Goal: Download file/media

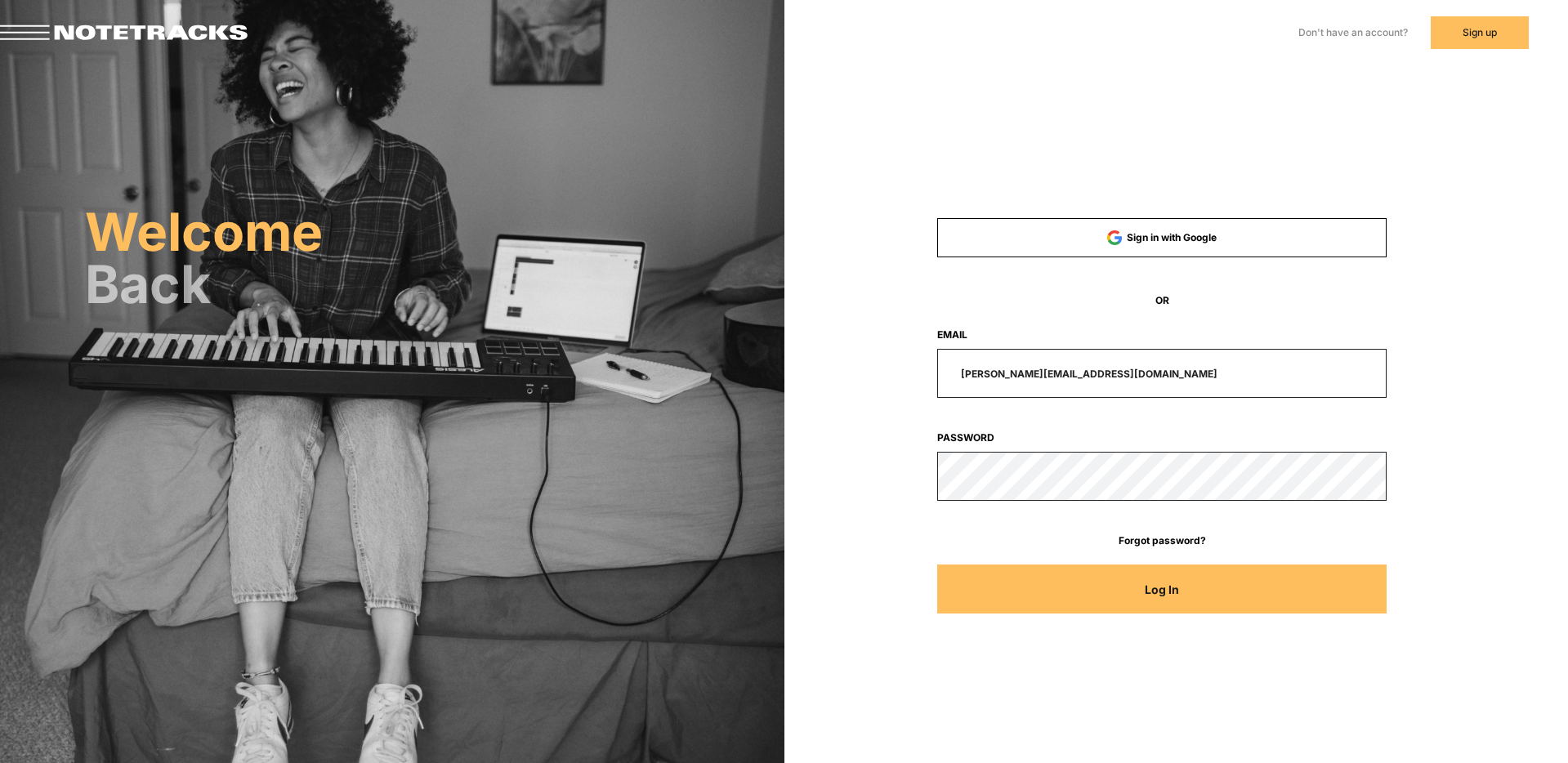
drag, startPoint x: 1110, startPoint y: 374, endPoint x: 788, endPoint y: 371, distance: 322.0
click at [788, 371] on div "Sign in with Google OR Email [PERSON_NAME][EMAIL_ADDRESS][DOMAIN_NAME] Password…" at bounding box center [1176, 230] width 784 height 461
type input "[EMAIL_ADDRESS][DOMAIN_NAME]"
click at [937, 564] on button "Log In" at bounding box center [1161, 588] width 449 height 49
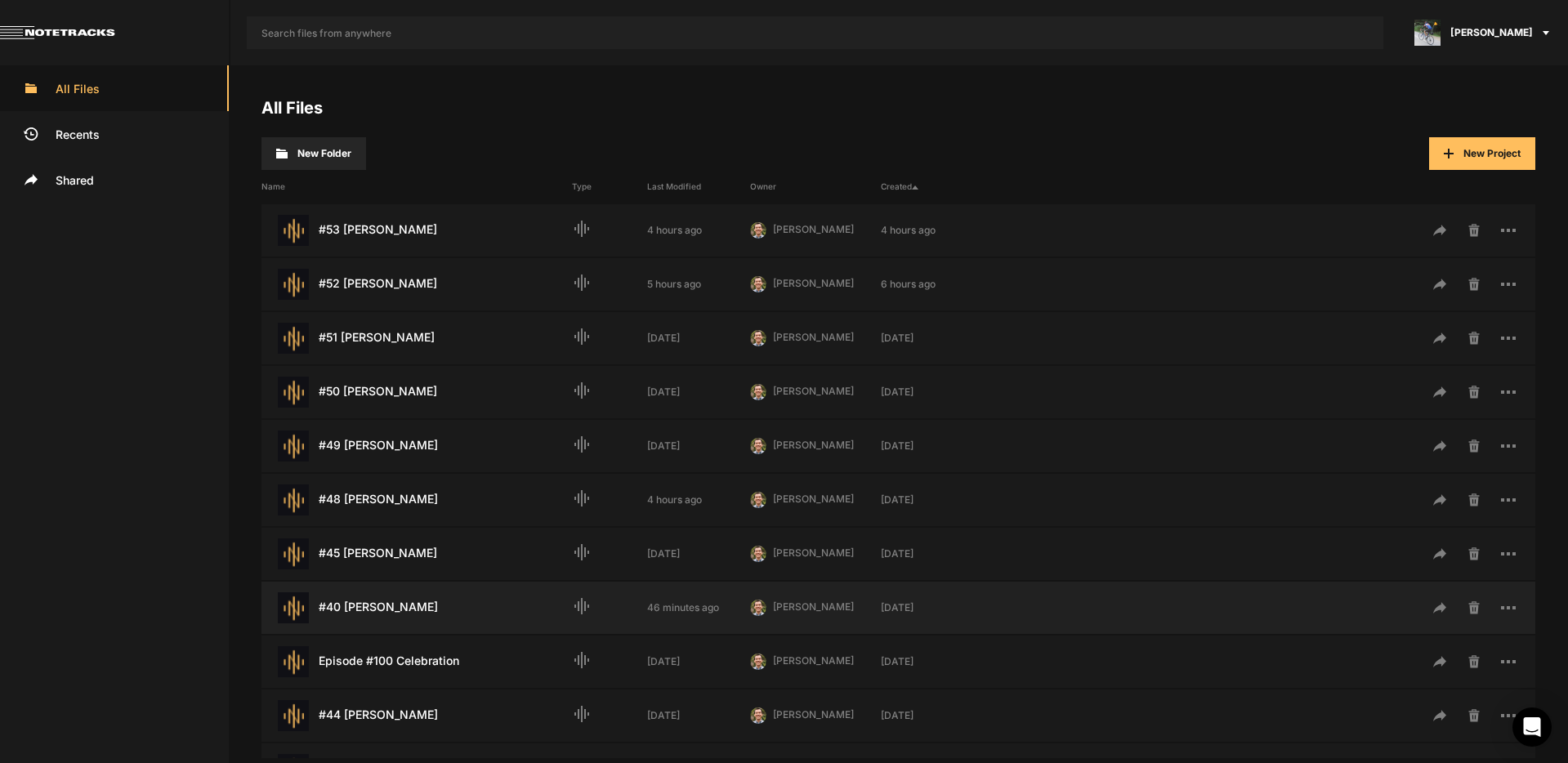
click at [397, 611] on div "#40 [PERSON_NAME] Last Modified: 46 minutes ago" at bounding box center [417, 608] width 310 height 31
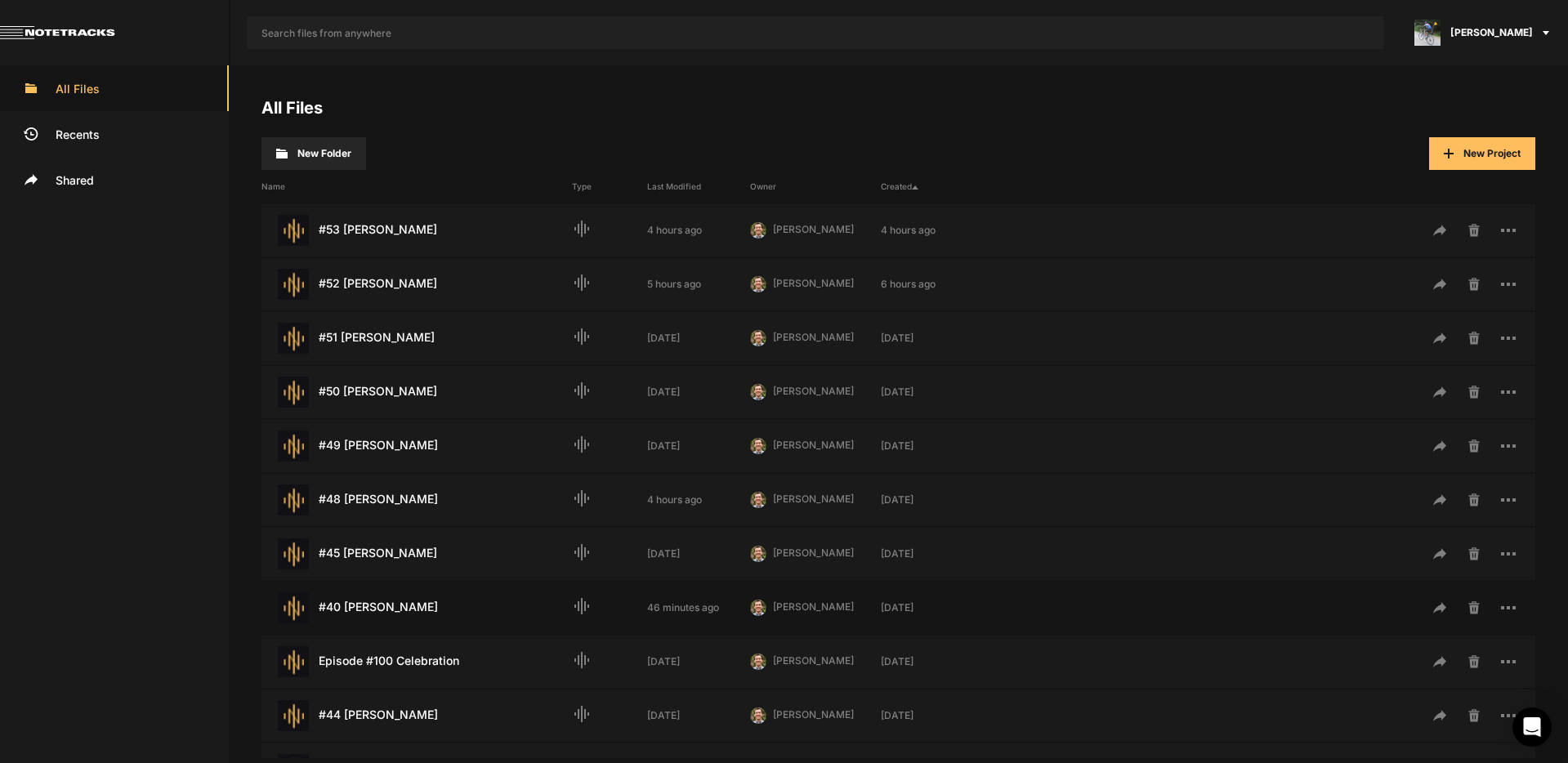
click at [397, 611] on div "#40 [PERSON_NAME] Last Modified: 46 minutes ago" at bounding box center [417, 608] width 310 height 31
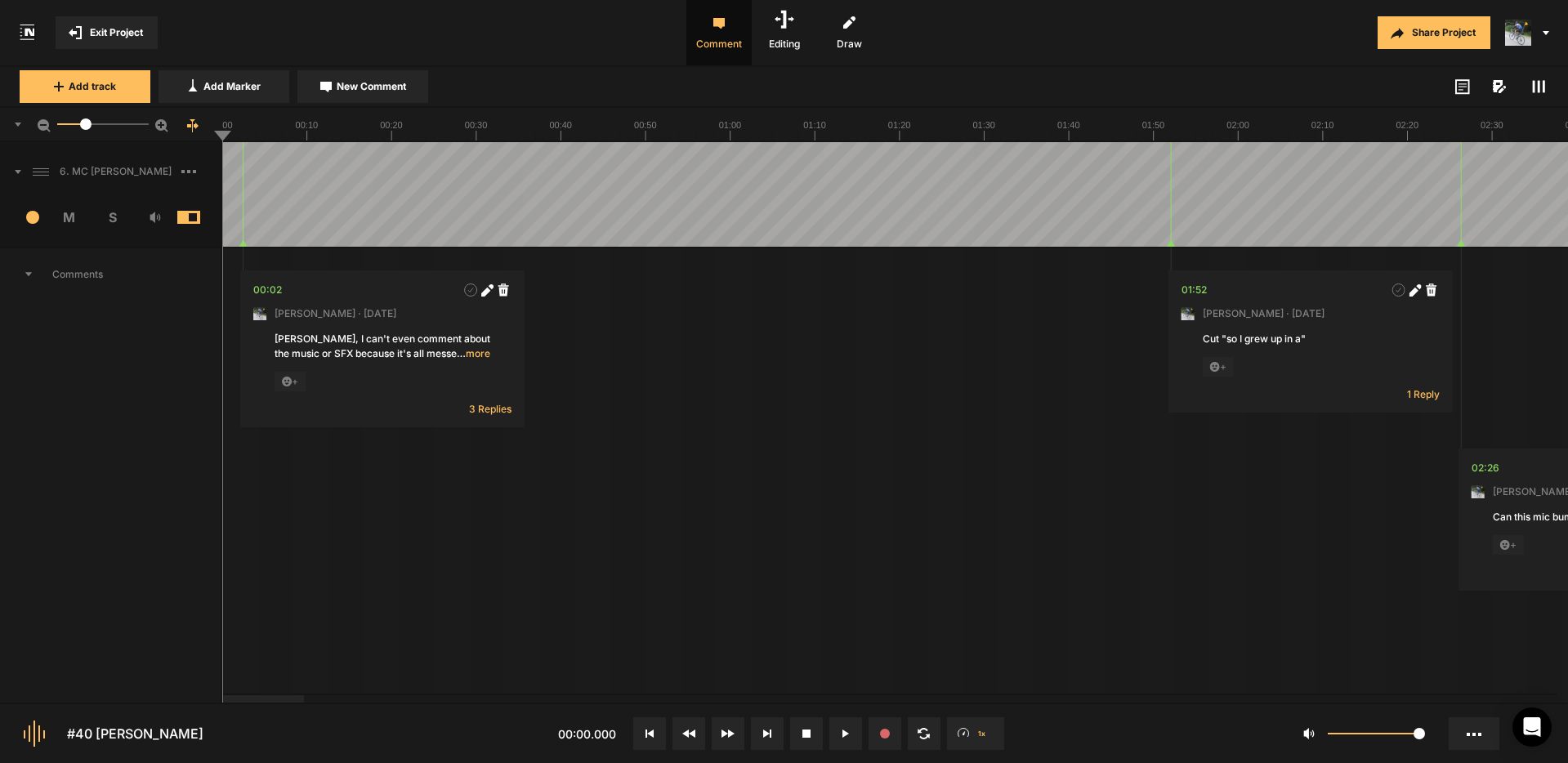
click at [20, 173] on span at bounding box center [10, 172] width 21 height 26
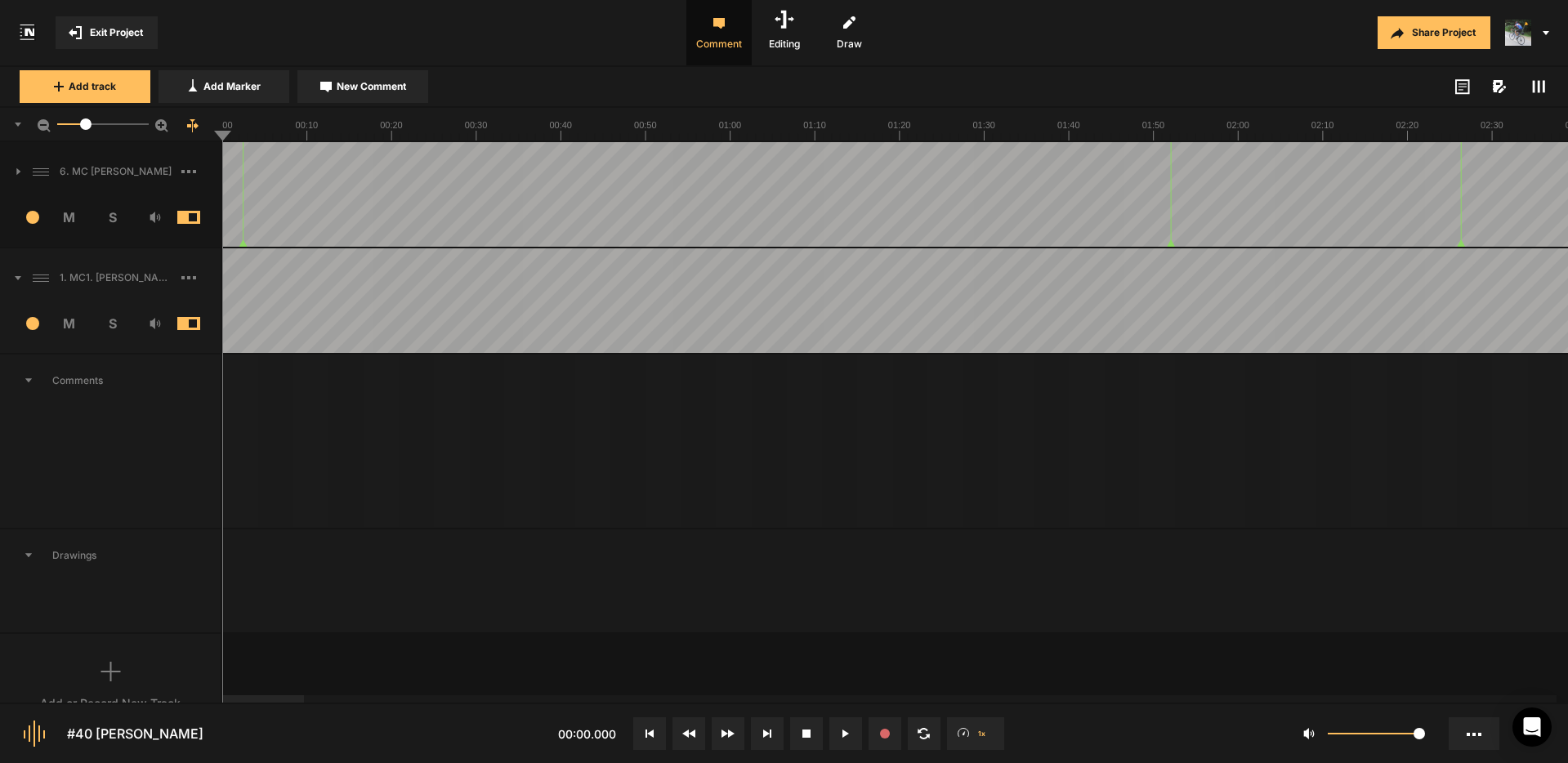
click at [20, 280] on span at bounding box center [10, 277] width 21 height 26
click at [19, 279] on icon at bounding box center [18, 277] width 5 height 8
click at [18, 173] on icon at bounding box center [18, 171] width 4 height 6
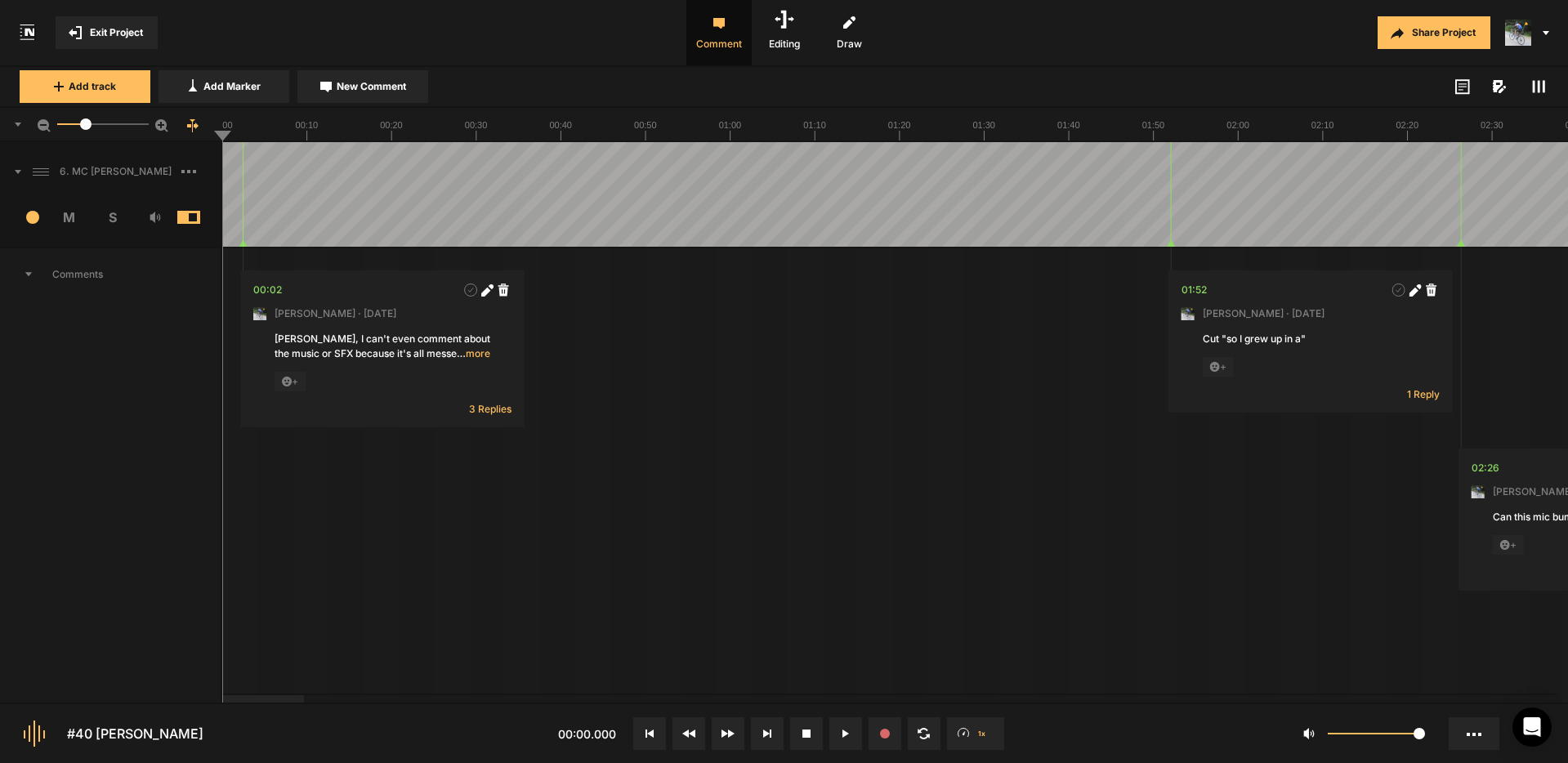
click at [222, 695] on div at bounding box center [262, 698] width 81 height 7
click at [29, 272] on icon at bounding box center [28, 273] width 6 height 4
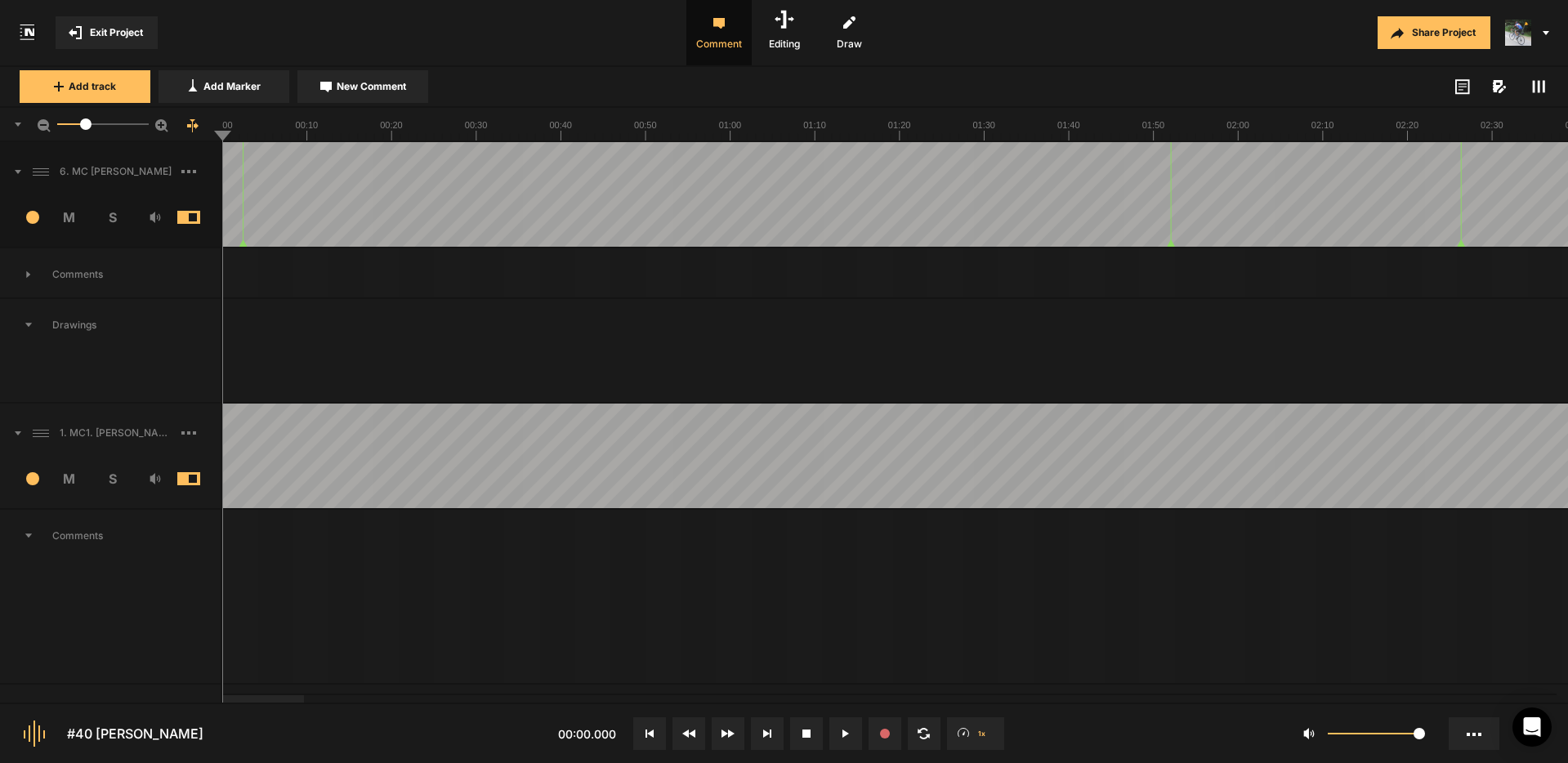
click at [189, 431] on rect at bounding box center [188, 433] width 4 height 4
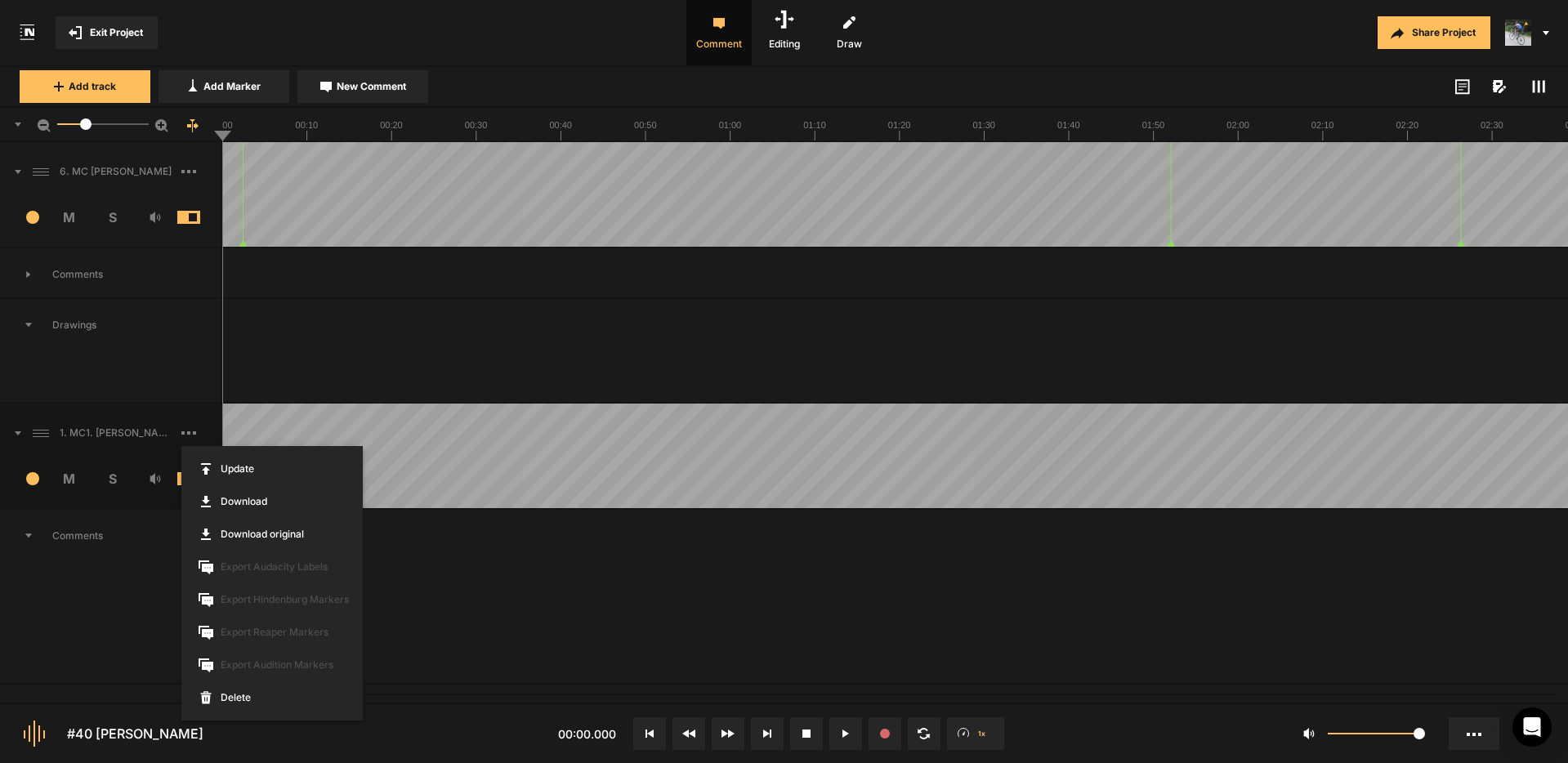
click at [192, 171] on div at bounding box center [784, 382] width 1568 height 763
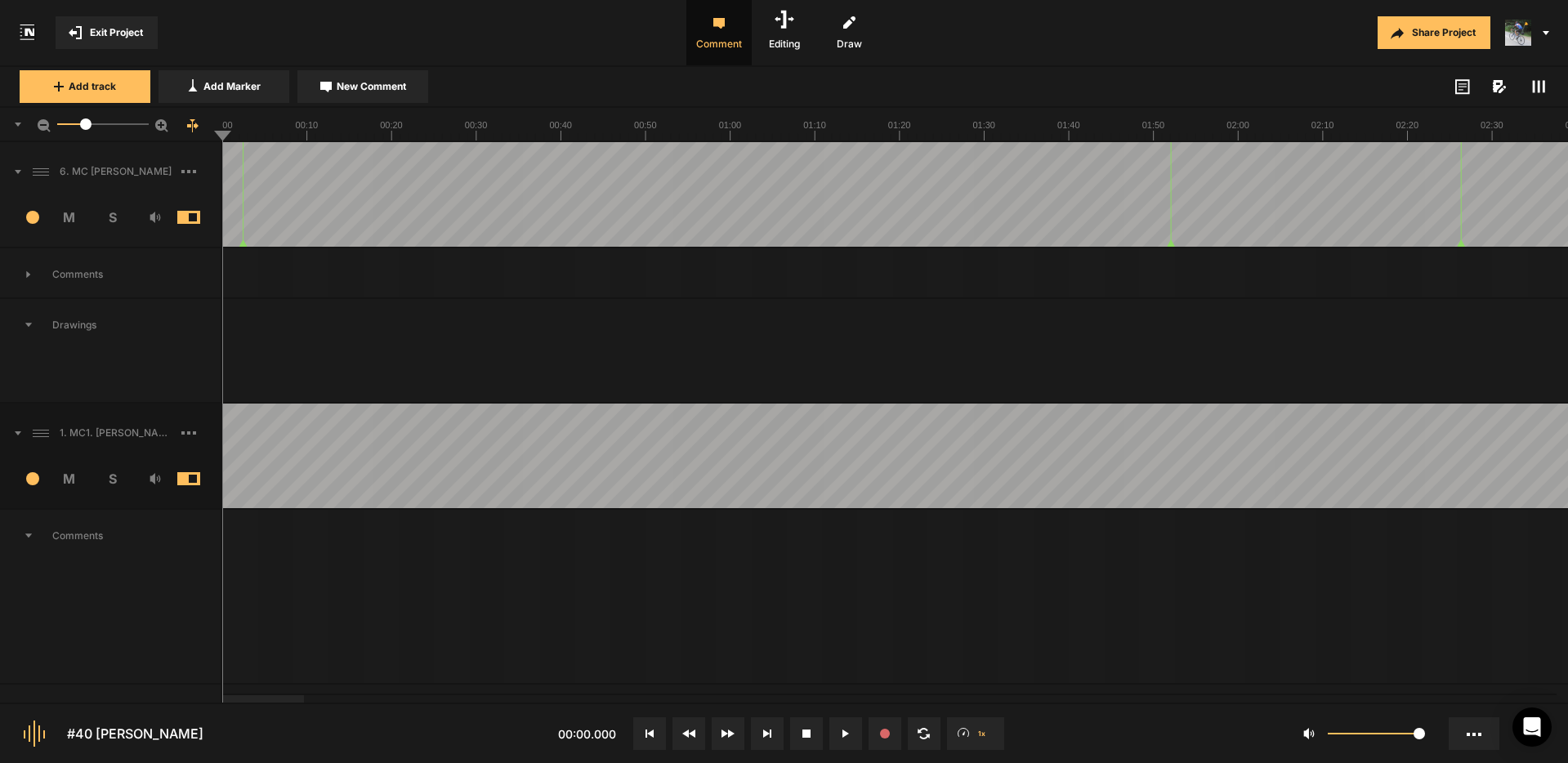
click at [188, 170] on rect at bounding box center [188, 172] width 4 height 4
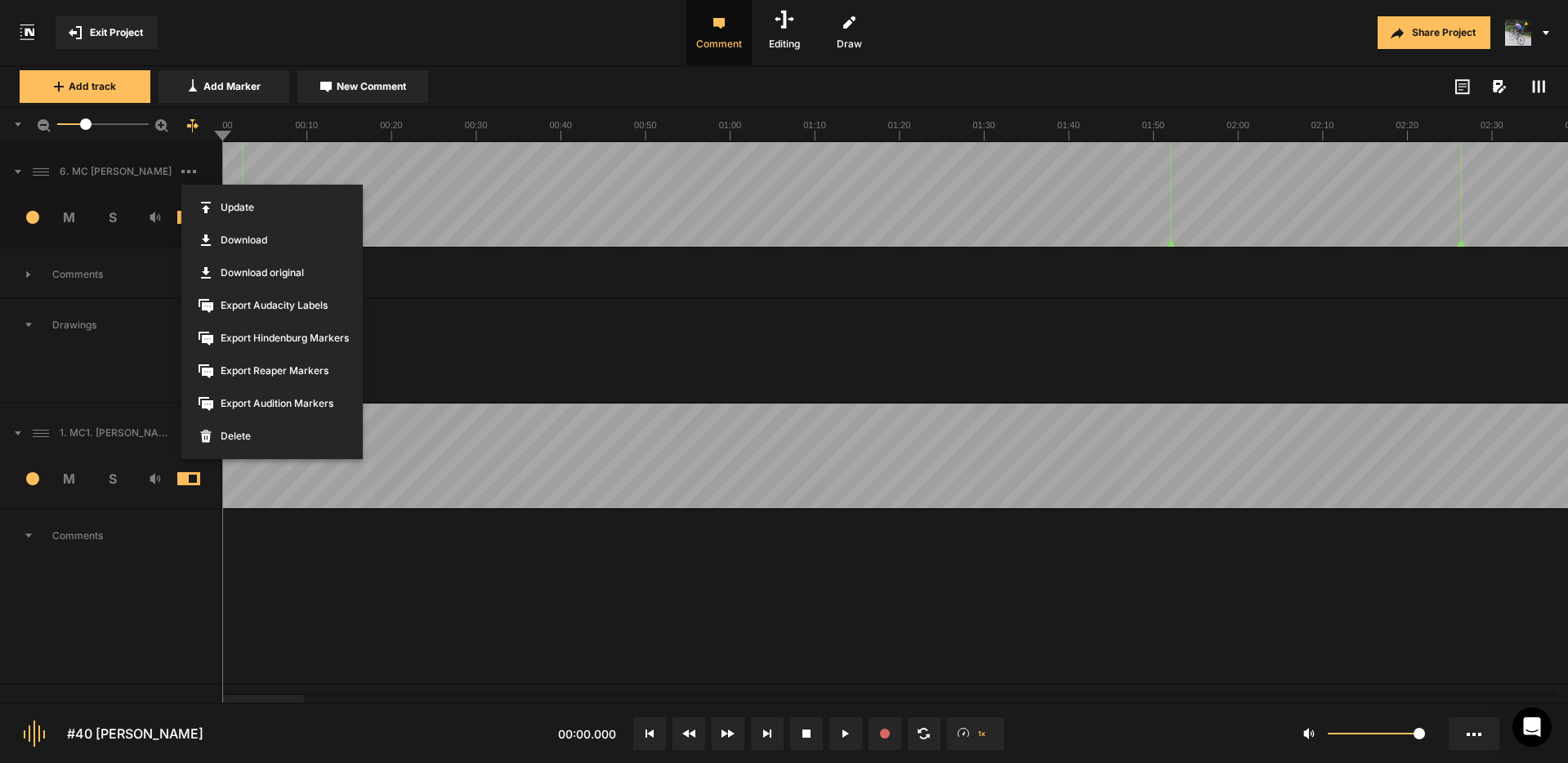
click at [467, 322] on div at bounding box center [784, 382] width 1568 height 763
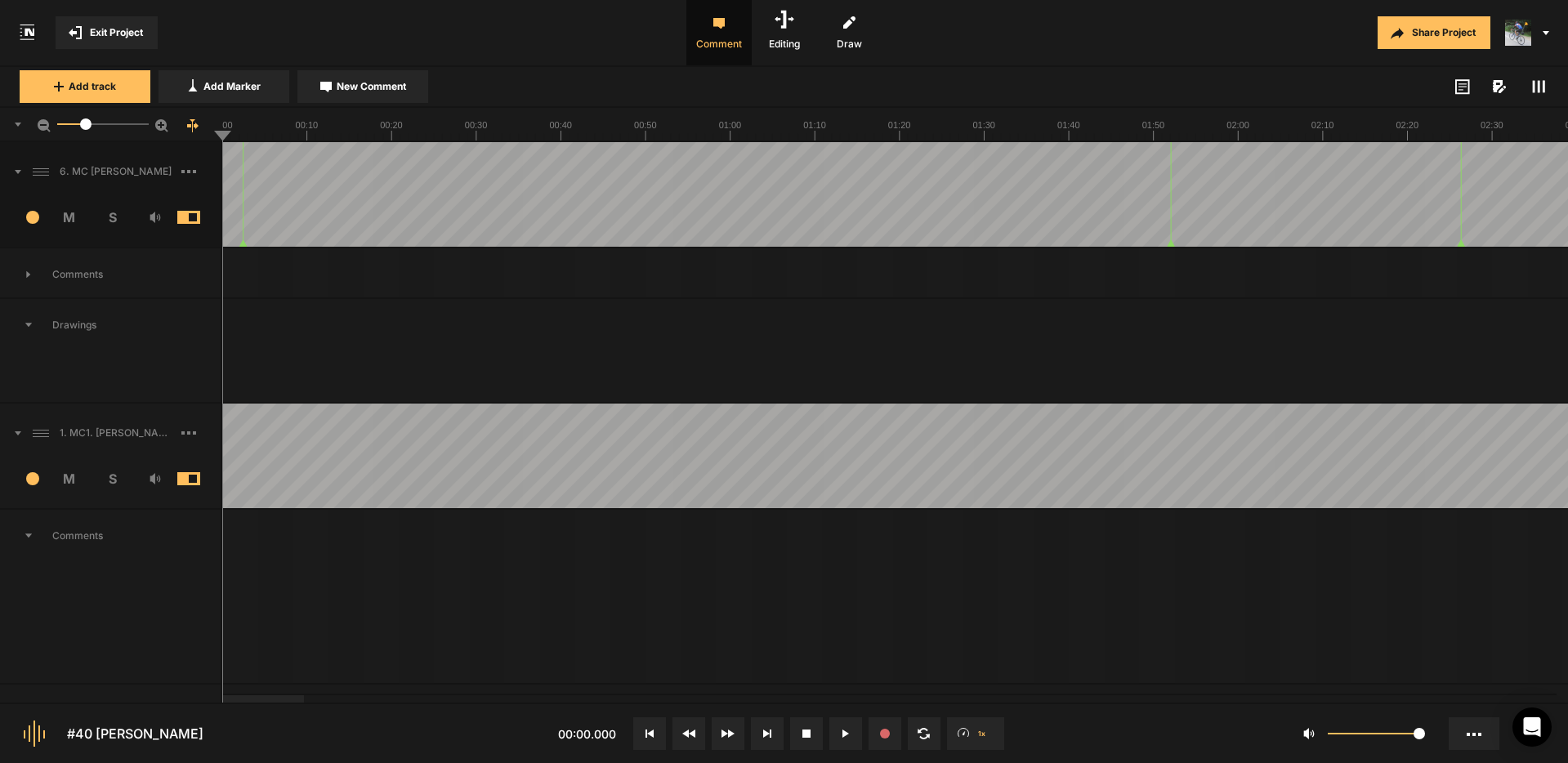
click at [190, 431] on icon at bounding box center [188, 433] width 15 height 4
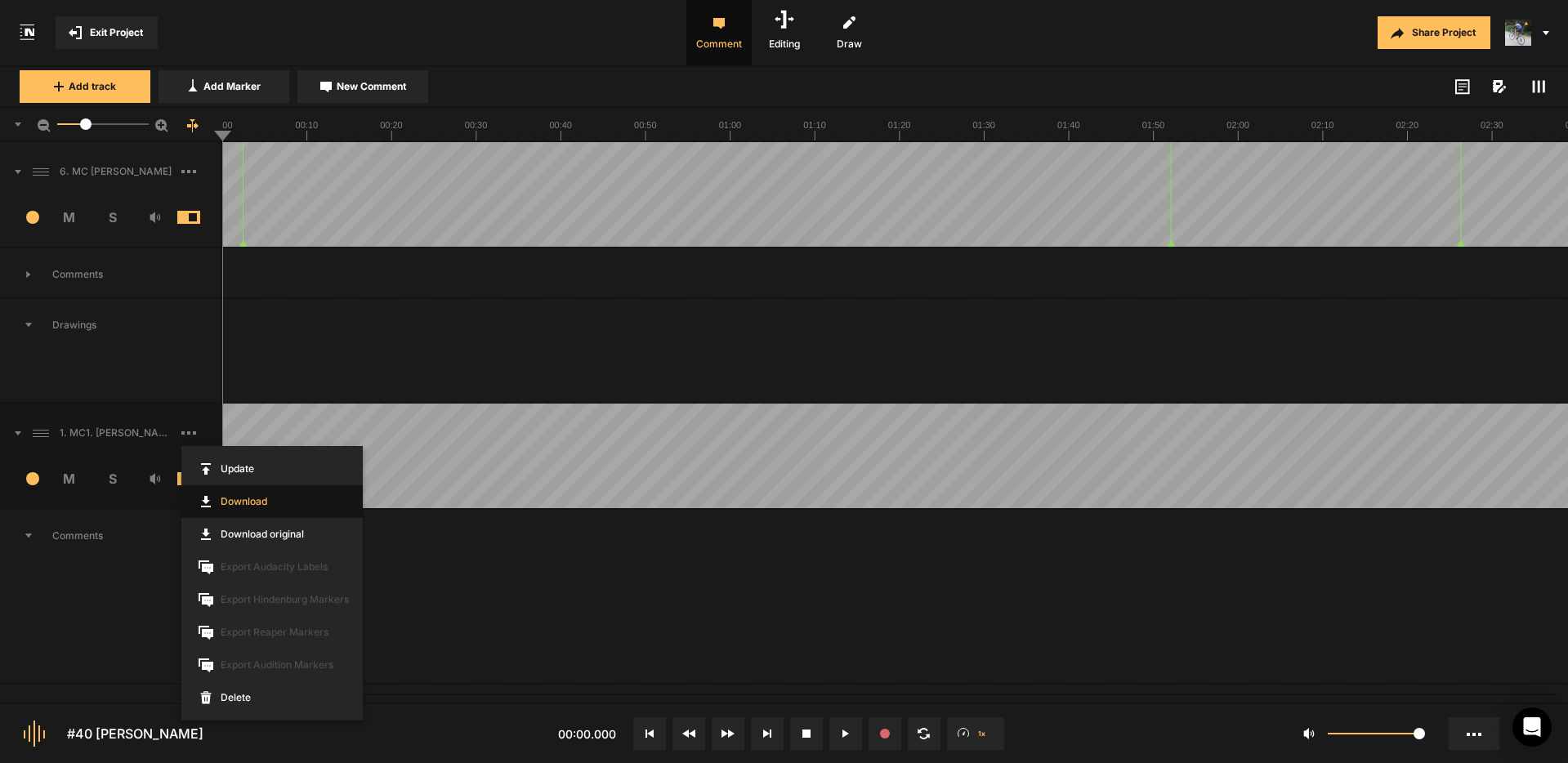
click at [236, 503] on link "Download" at bounding box center [272, 501] width 181 height 32
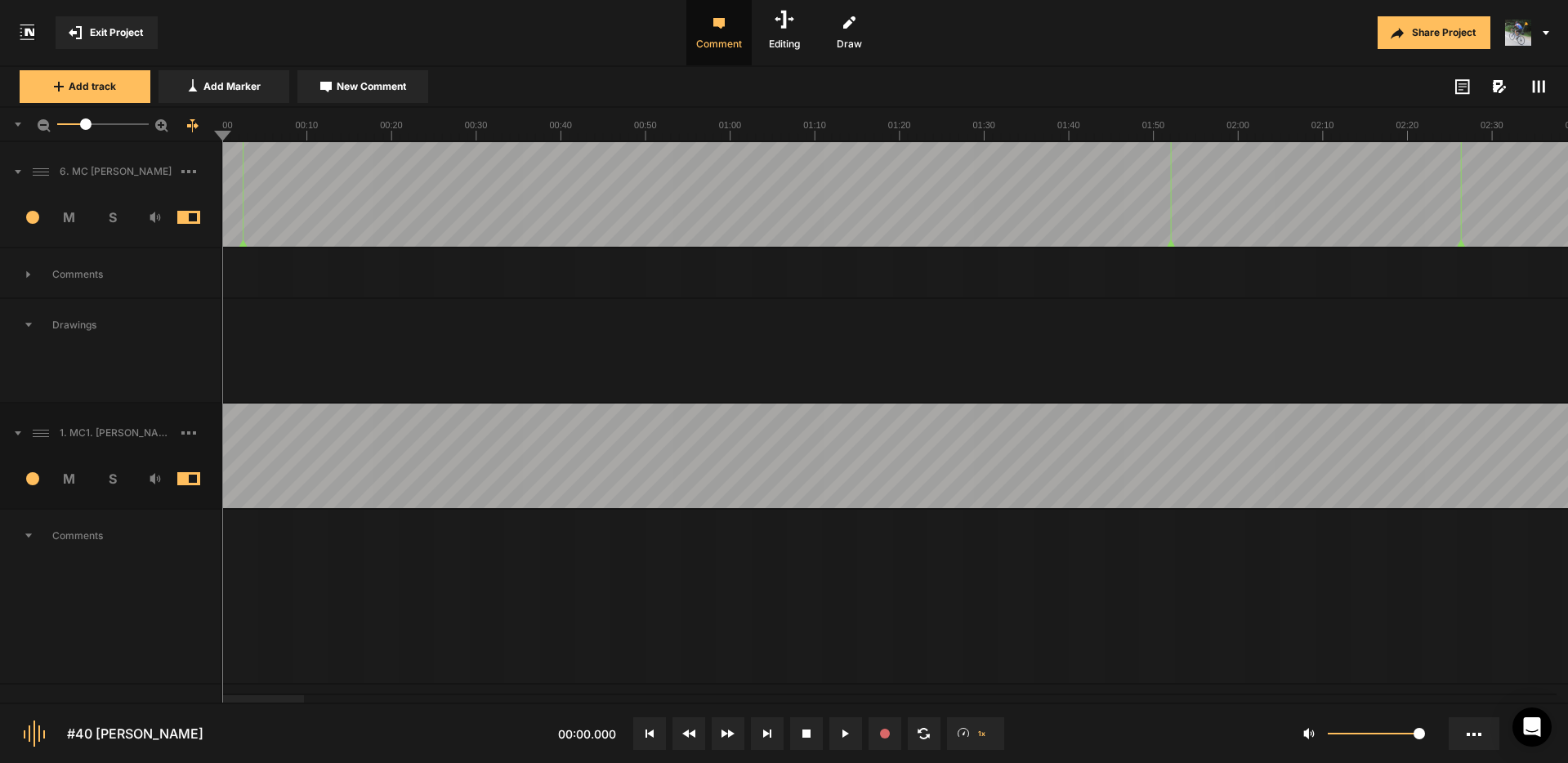
click at [192, 431] on icon at bounding box center [188, 433] width 15 height 4
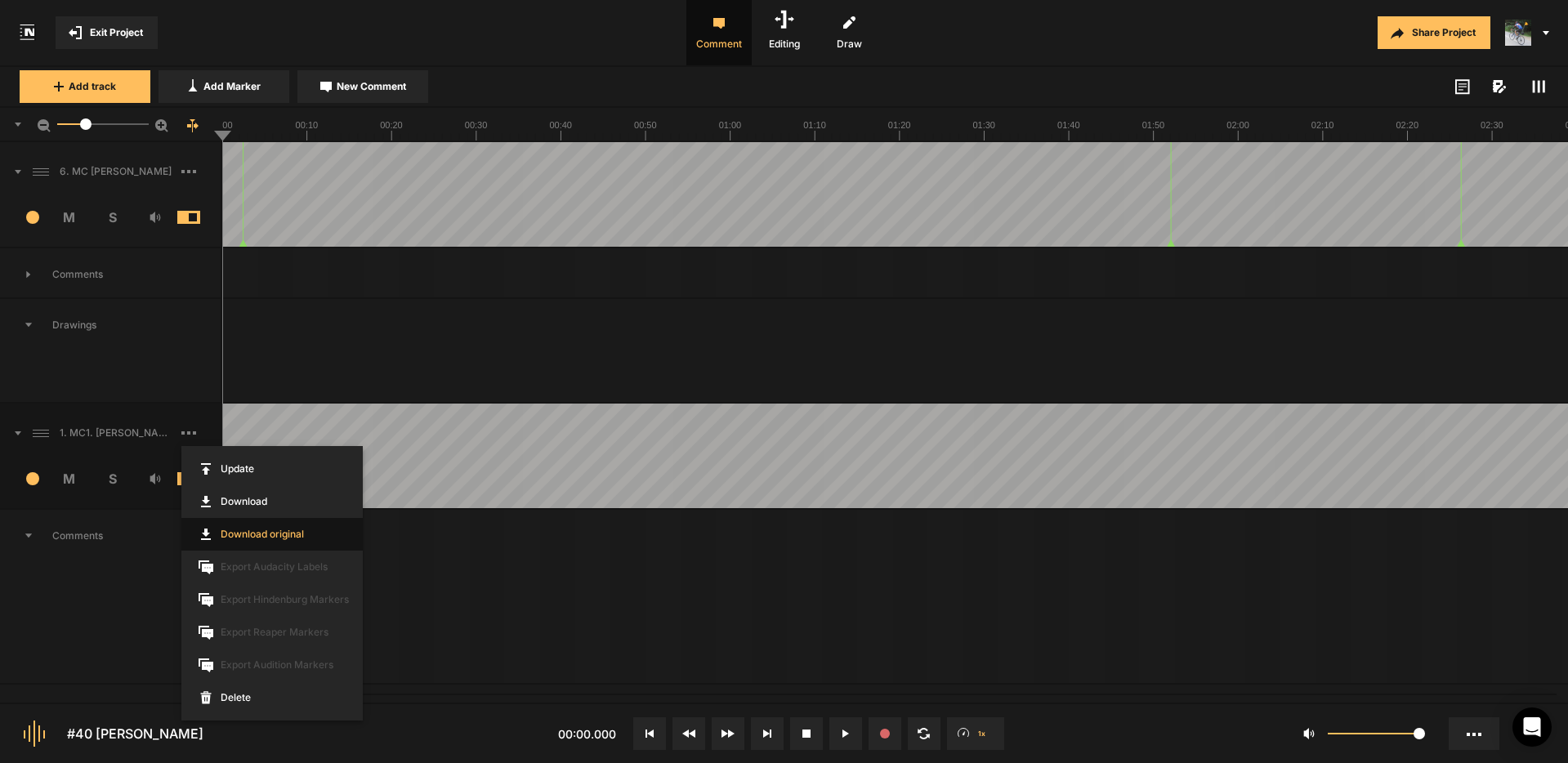
click at [252, 534] on link "Download original" at bounding box center [272, 533] width 181 height 32
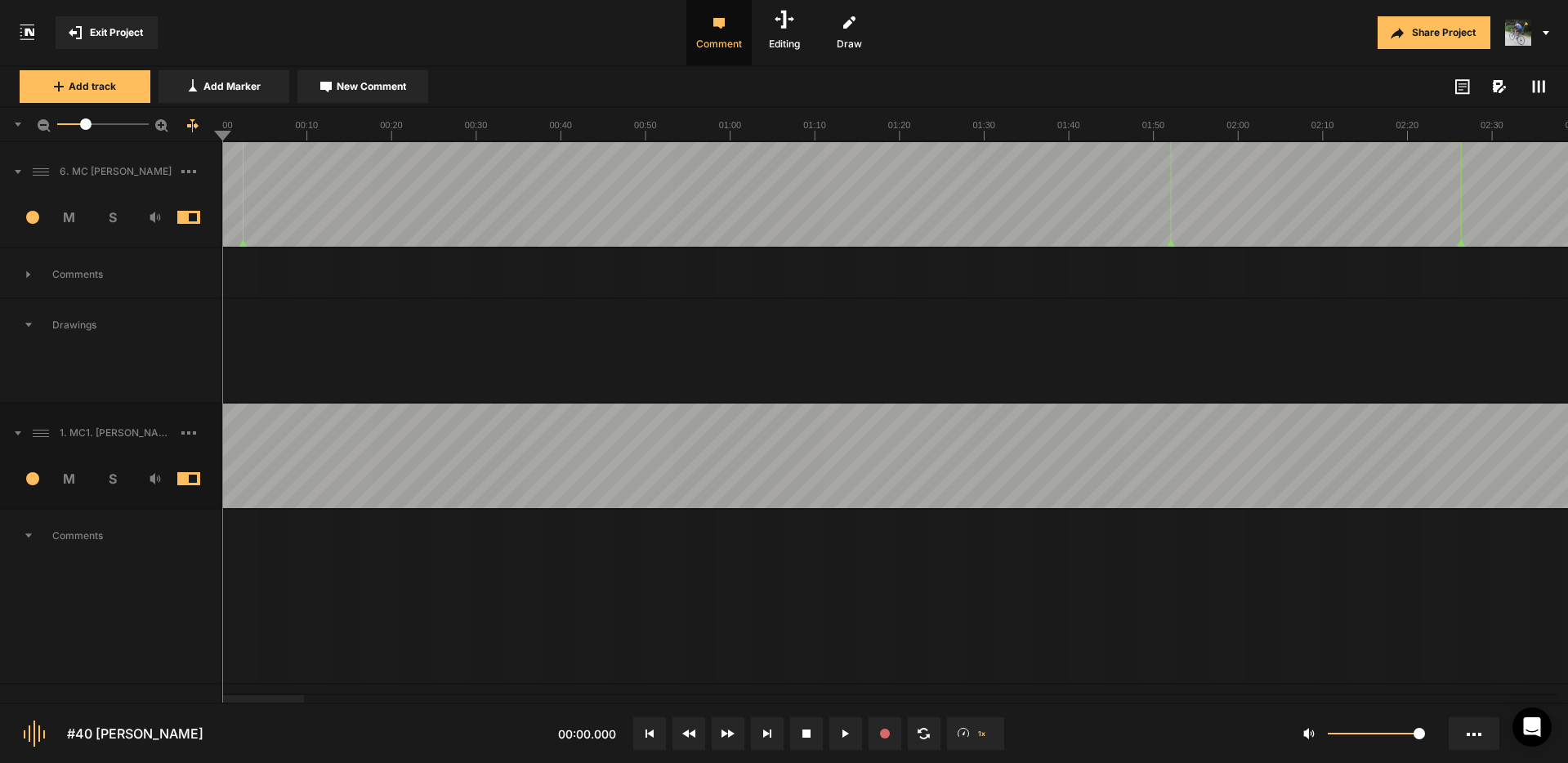
click at [113, 35] on span "Exit Project" at bounding box center [115, 32] width 53 height 15
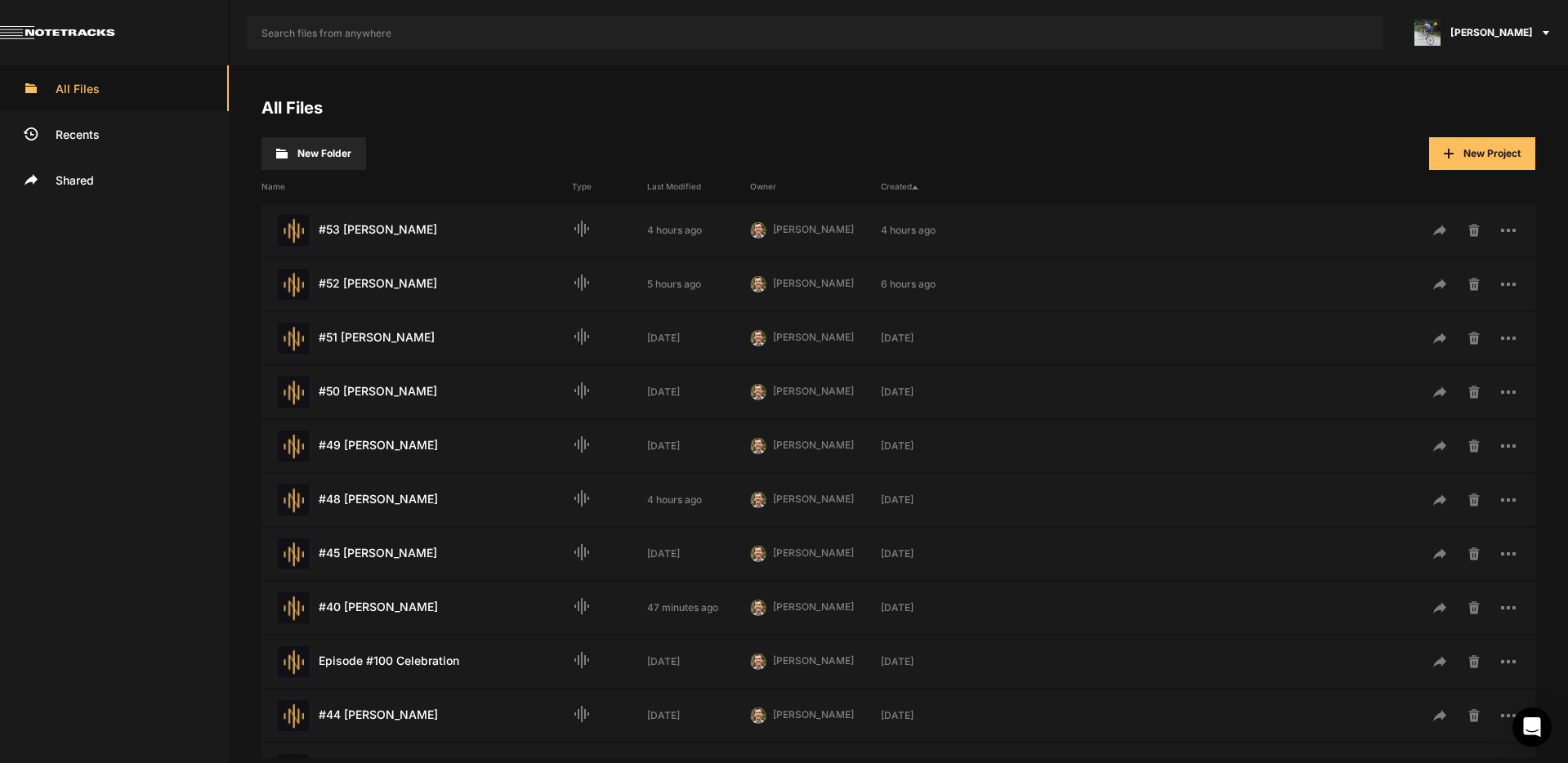
click at [1522, 39] on span "[PERSON_NAME]" at bounding box center [1490, 32] width 82 height 15
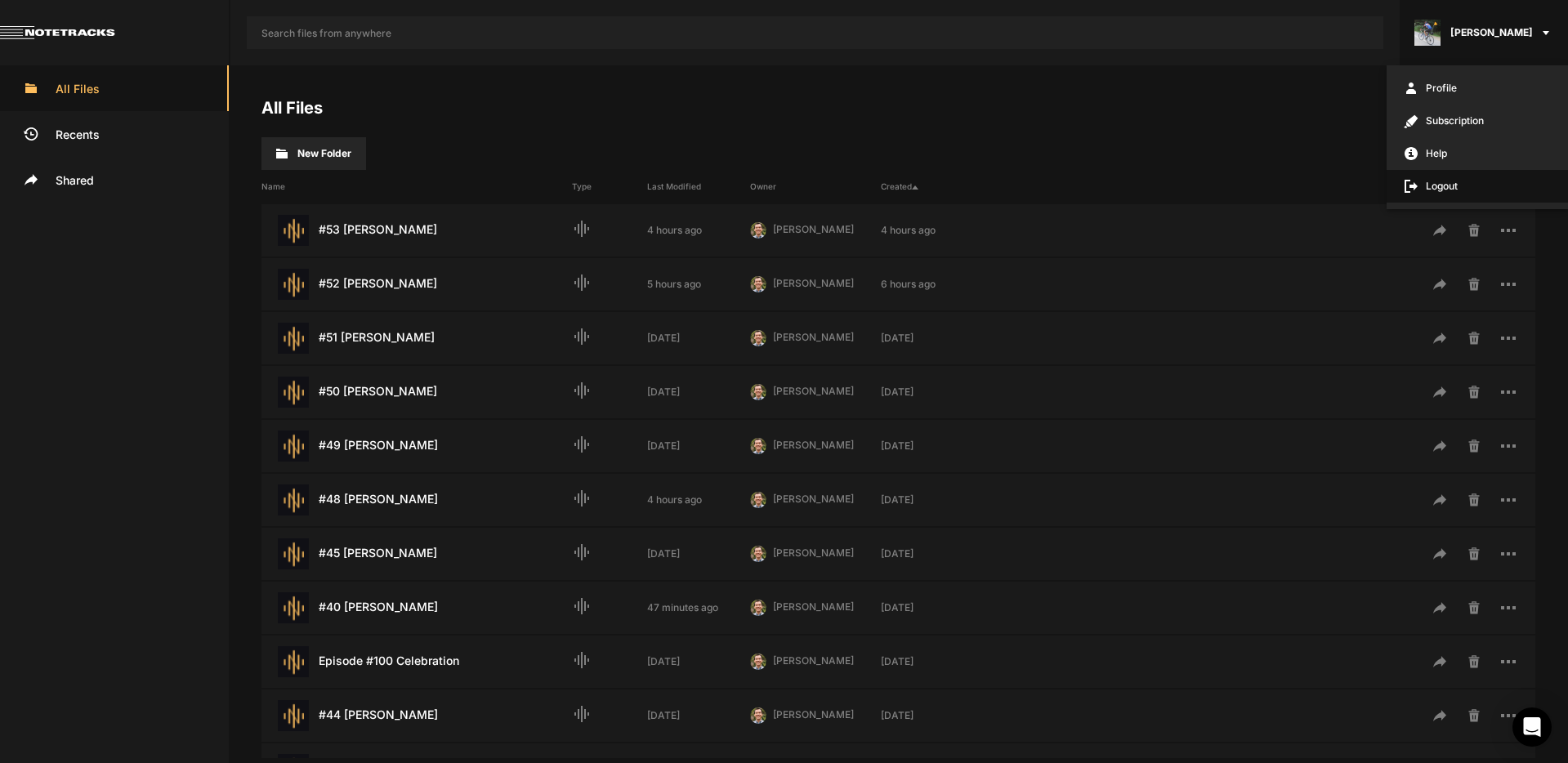
click at [1458, 185] on span "Logout" at bounding box center [1477, 186] width 181 height 32
